Goal: Find specific page/section: Find specific page/section

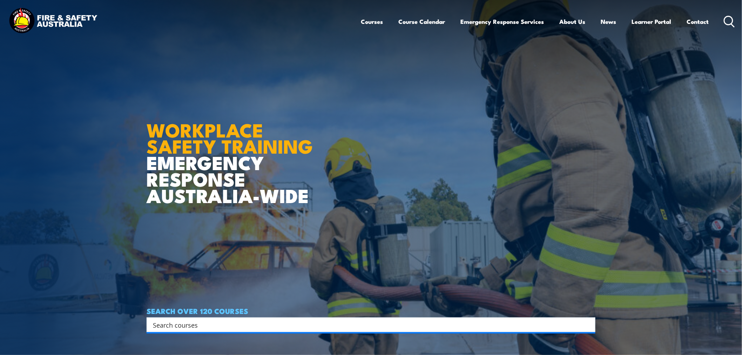
click at [228, 324] on input "Search input" at bounding box center [366, 324] width 427 height 11
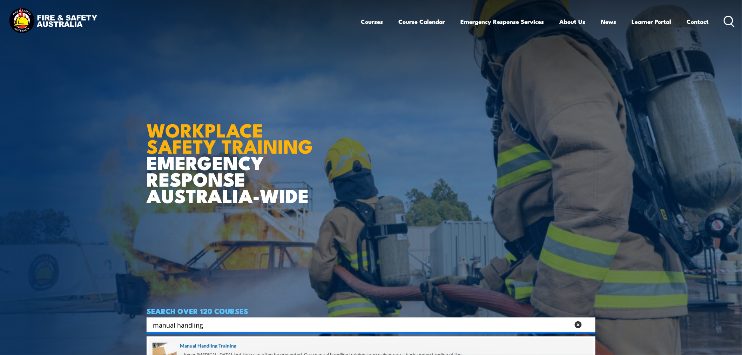
type input "manual handling"
click at [228, 344] on span at bounding box center [371, 354] width 445 height 33
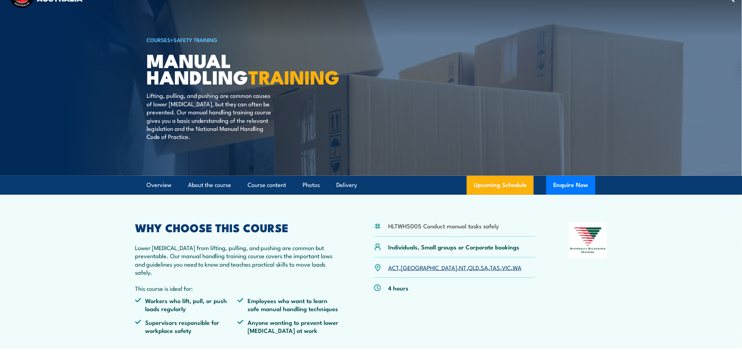
scroll to position [39, 0]
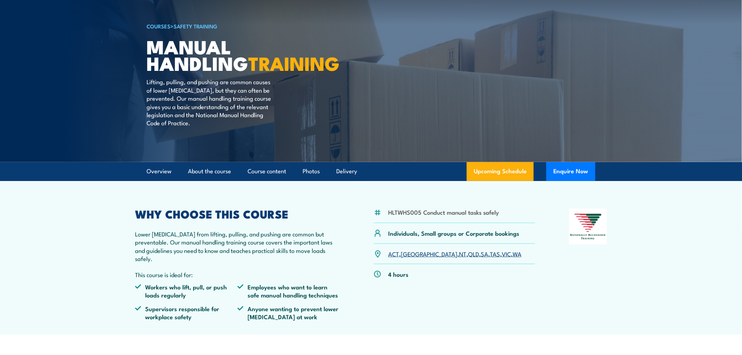
click at [502, 258] on link "VIC" at bounding box center [506, 253] width 9 height 8
